Goal: Navigation & Orientation: Go to known website

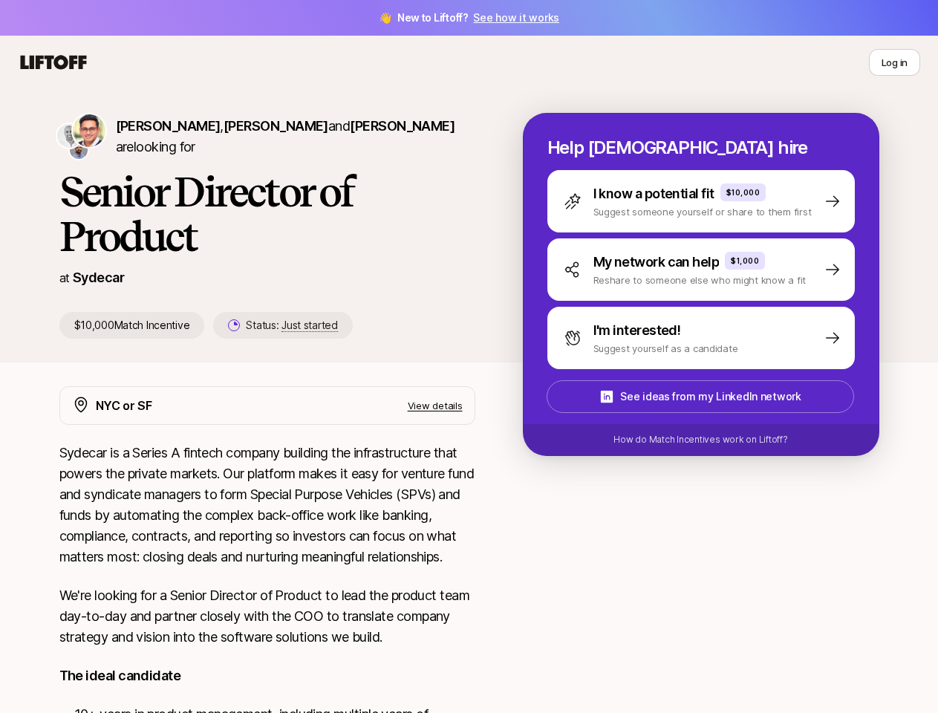
click at [53, 62] on icon at bounding box center [53, 62] width 71 height 21
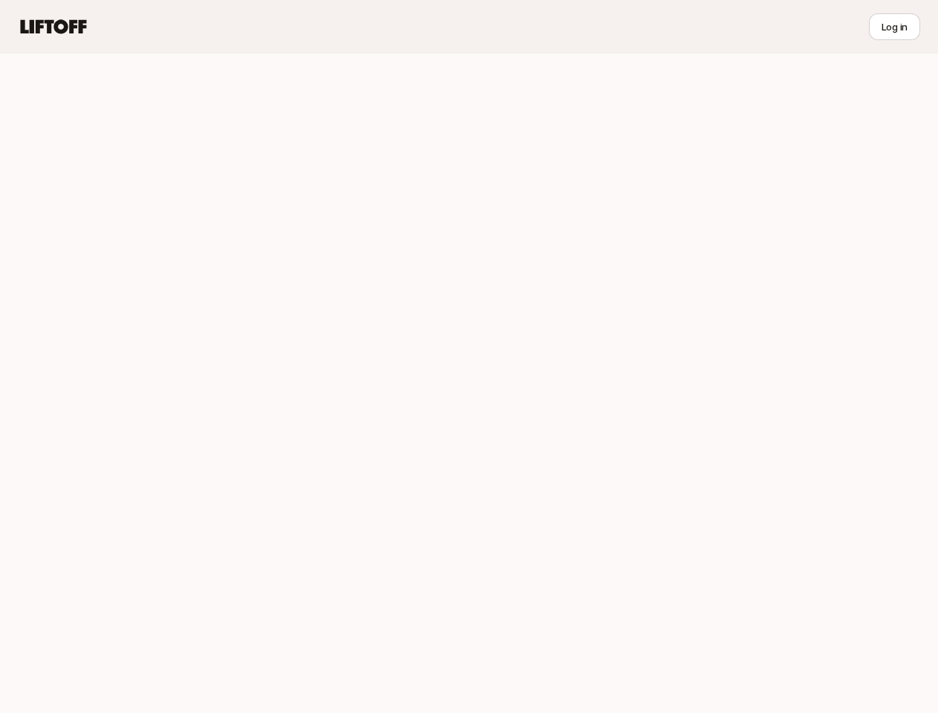
click at [155, 136] on div at bounding box center [469, 383] width 938 height 660
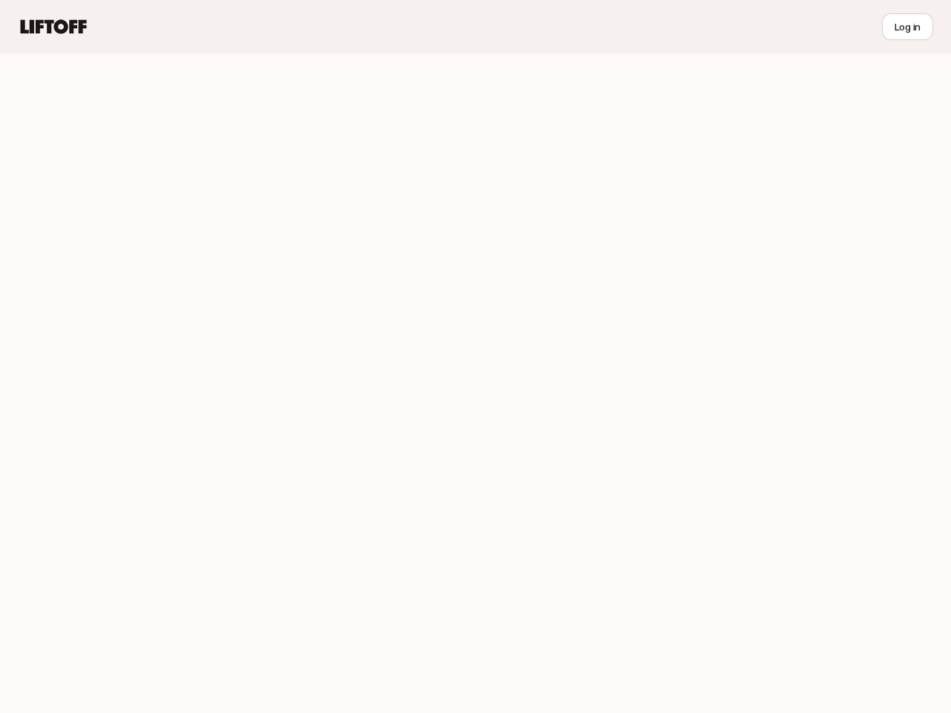
click at [249, 136] on div at bounding box center [475, 383] width 951 height 660
click at [338, 136] on div at bounding box center [475, 383] width 951 height 660
click at [267, 281] on div at bounding box center [475, 383] width 951 height 660
click at [719, 201] on div at bounding box center [475, 383] width 951 height 660
click at [719, 270] on div at bounding box center [475, 383] width 951 height 660
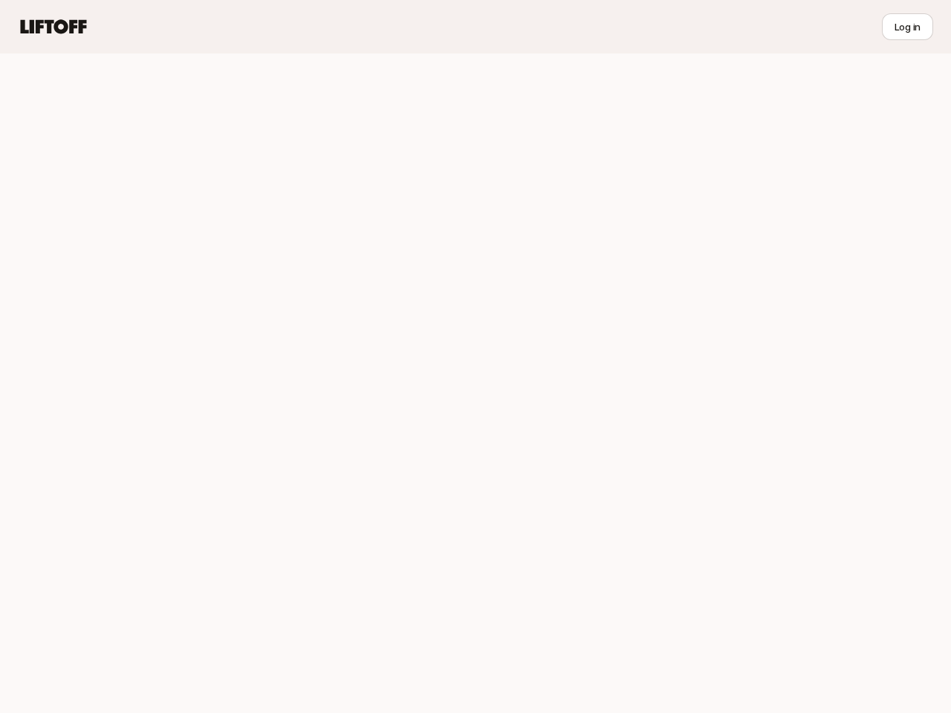
click at [719, 338] on div at bounding box center [475, 383] width 951 height 660
click at [718, 397] on div at bounding box center [475, 383] width 951 height 660
